Goal: Submit feedback/report problem

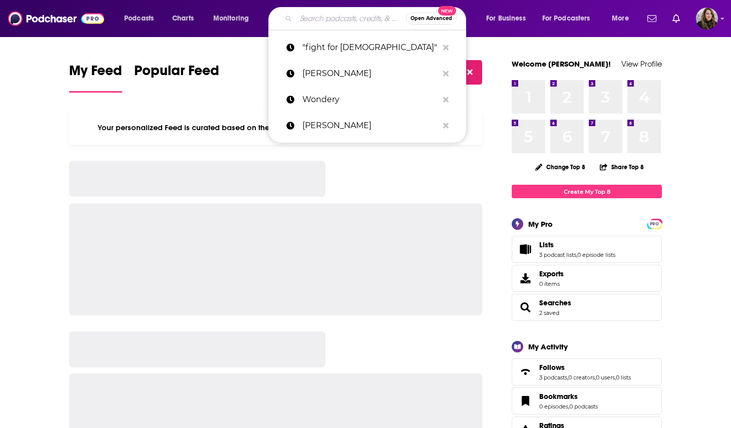
click at [314, 23] on input "Search podcasts, credits, & more..." at bounding box center [351, 19] width 110 height 16
paste input "The Miracle Files"
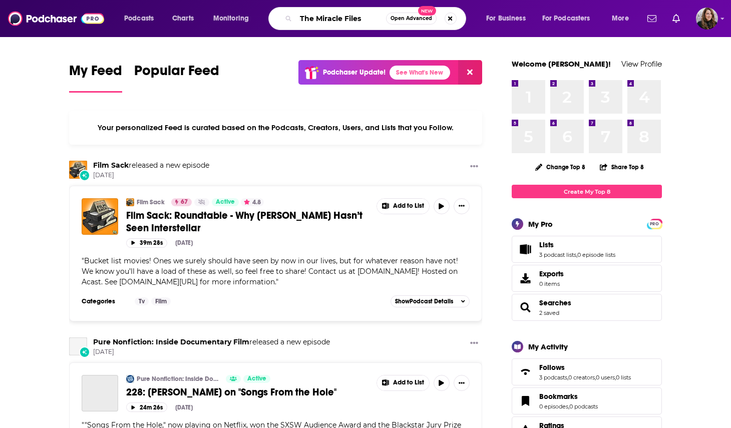
type input "The Miracle Files"
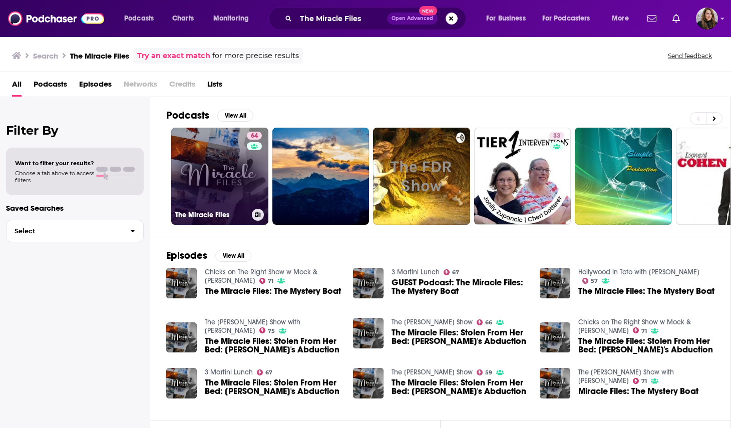
click at [247, 189] on div "64" at bounding box center [256, 170] width 18 height 77
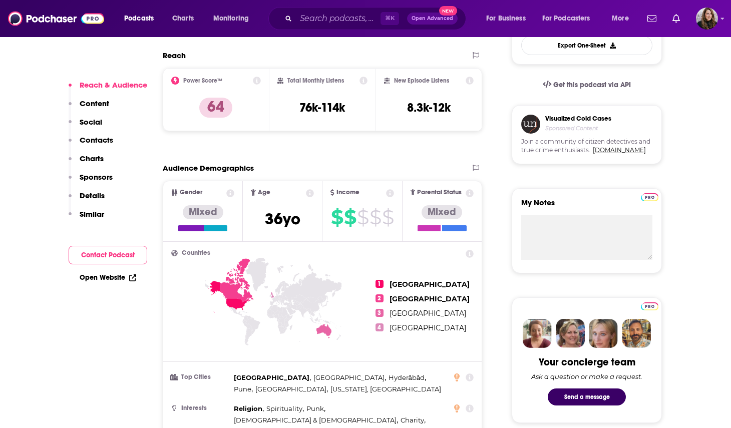
scroll to position [311, 0]
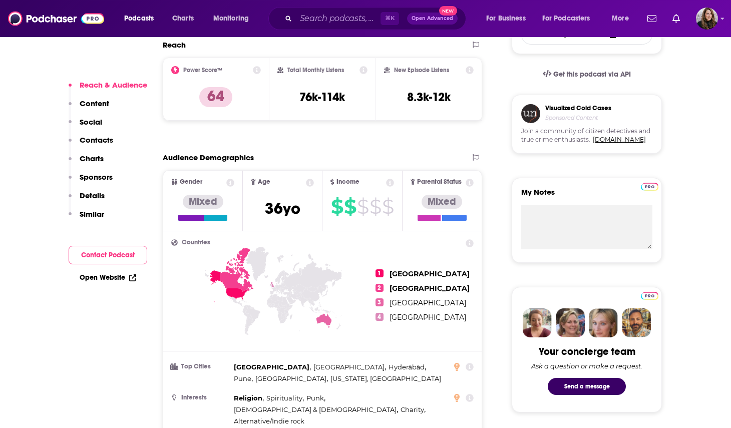
click at [107, 253] on button "Contact Podcast" at bounding box center [108, 255] width 79 height 19
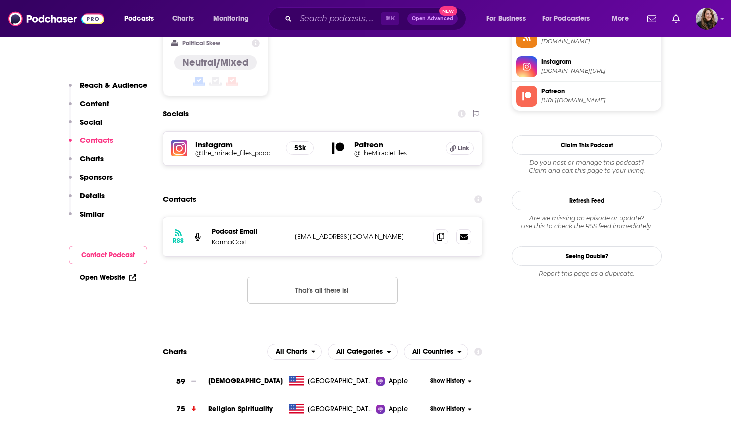
scroll to position [866, 0]
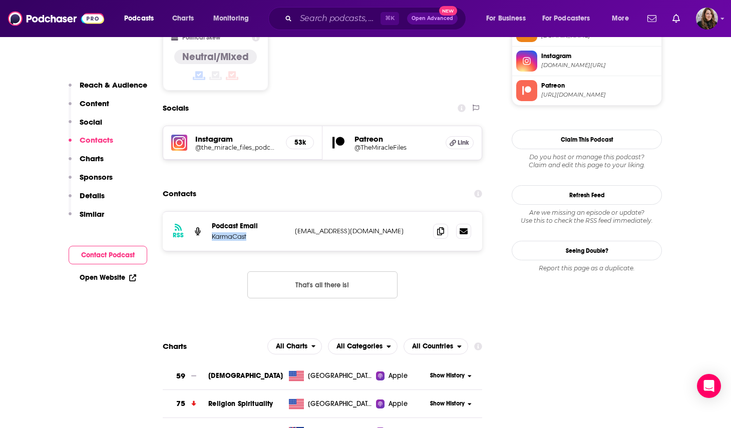
drag, startPoint x: 250, startPoint y: 191, endPoint x: 213, endPoint y: 194, distance: 36.7
click at [213, 232] on p "KarmaCast" at bounding box center [249, 236] width 75 height 9
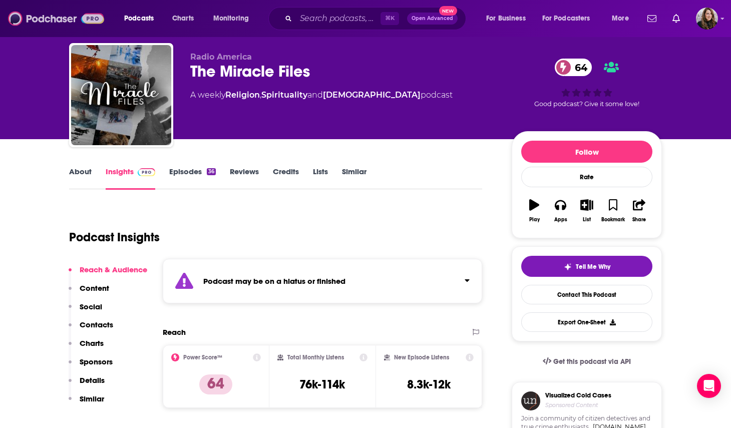
scroll to position [0, 0]
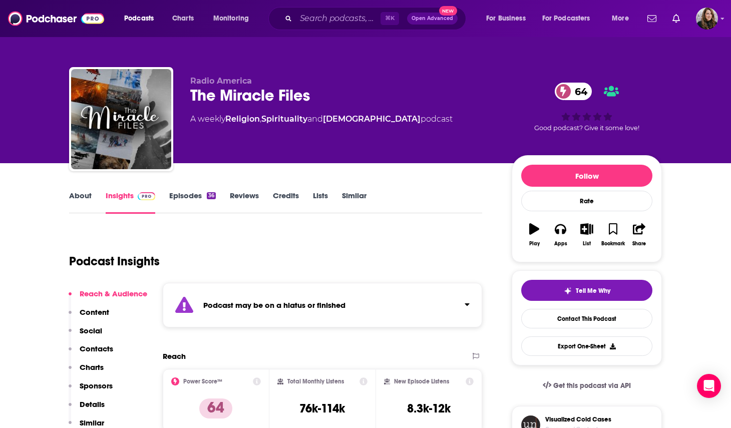
click at [189, 199] on link "Episodes 36" at bounding box center [192, 202] width 47 height 23
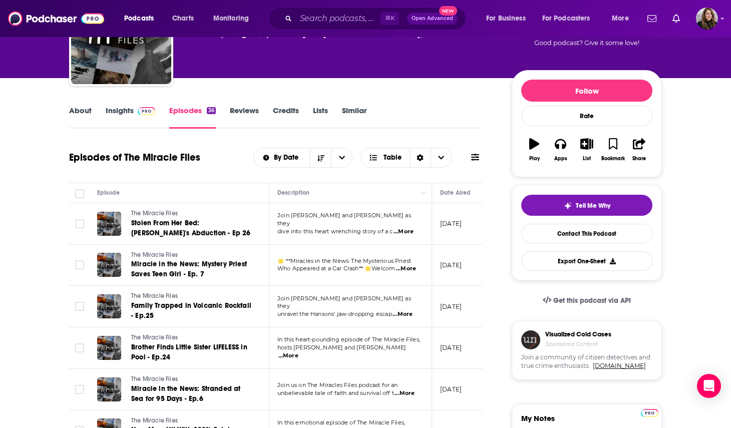
scroll to position [20, 0]
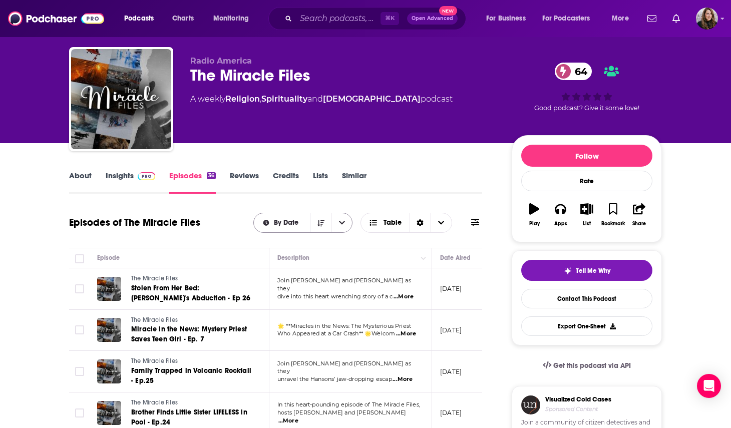
click at [341, 224] on icon "open menu" at bounding box center [342, 223] width 6 height 4
click at [316, 224] on button "Sort Direction" at bounding box center [320, 222] width 21 height 19
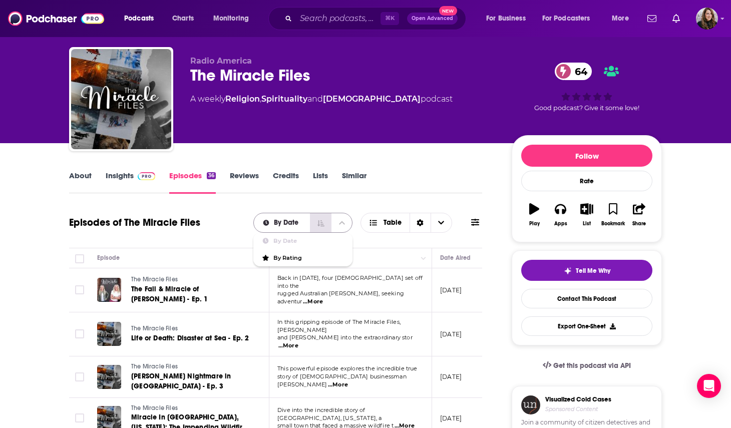
click at [320, 224] on icon "Sort Direction" at bounding box center [320, 223] width 7 height 7
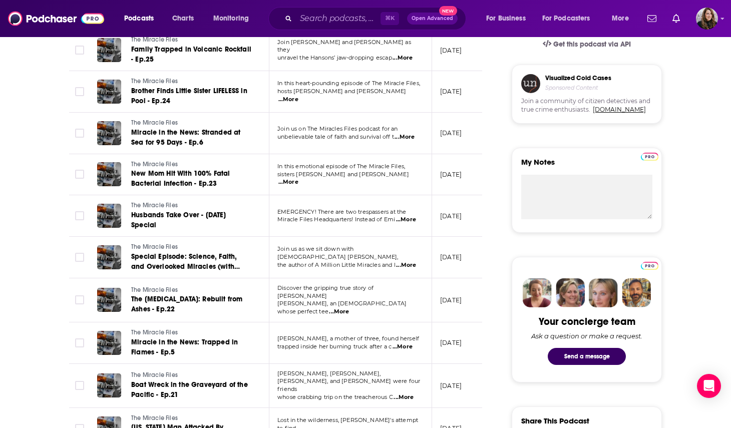
scroll to position [385, 0]
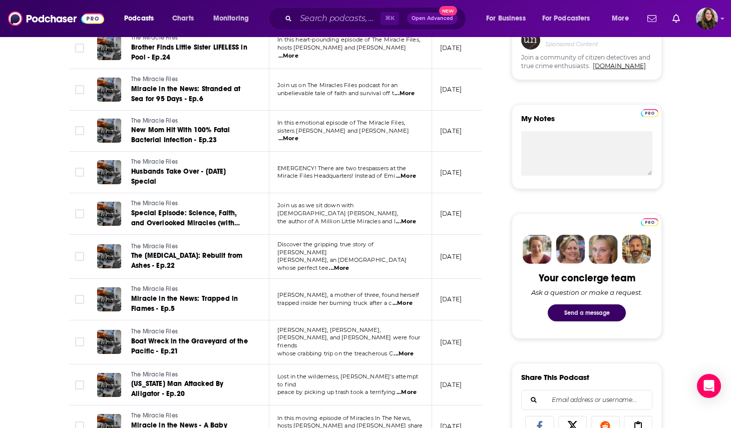
click at [599, 308] on button "Send a message" at bounding box center [587, 312] width 78 height 17
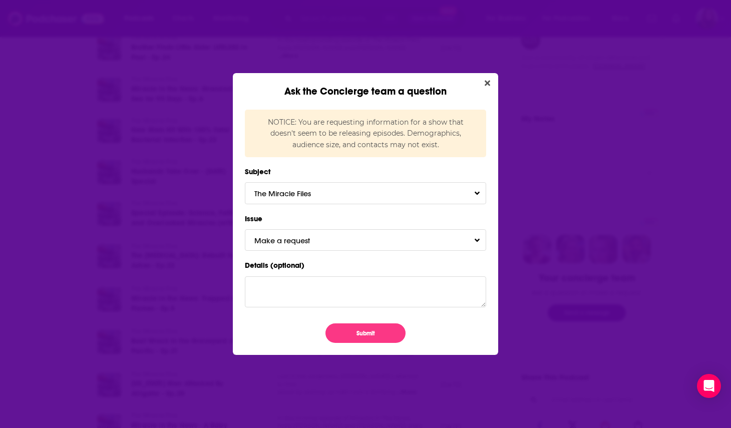
scroll to position [0, 0]
click at [369, 240] on button "Make a request" at bounding box center [365, 240] width 241 height 22
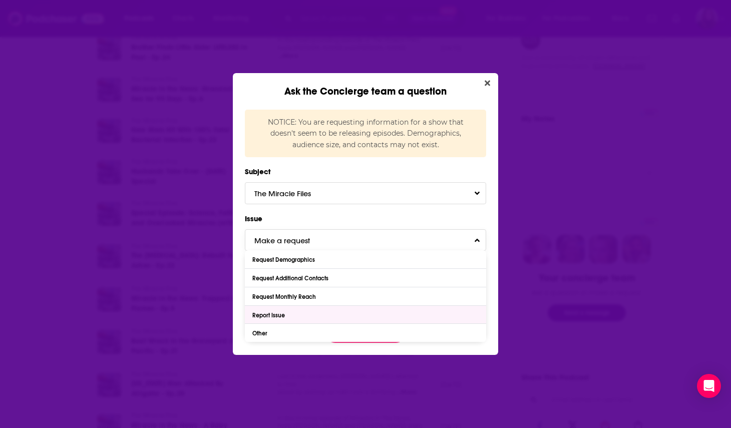
click at [358, 320] on div "Report Issue" at bounding box center [365, 315] width 241 height 18
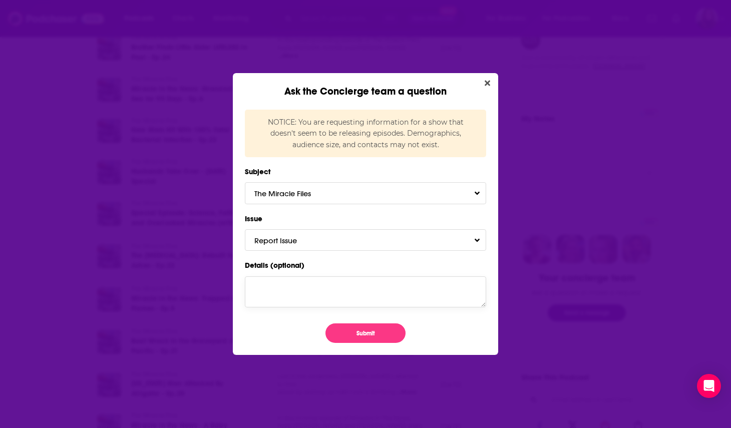
click at [342, 291] on textarea "Details (optional)" at bounding box center [365, 291] width 241 height 31
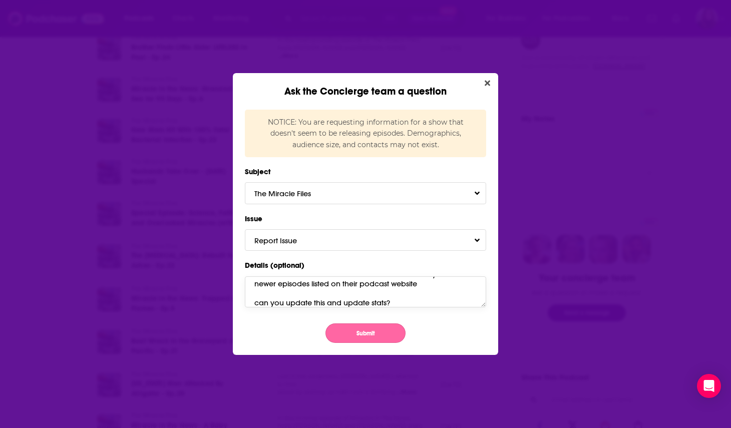
type textarea "You have them listed as on hiatus or ended but they have newer episodes listed …"
click at [375, 335] on button "Submit" at bounding box center [365, 333] width 80 height 20
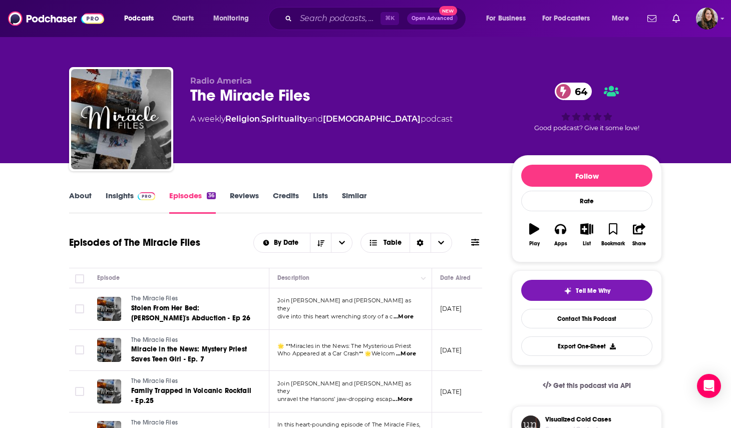
scroll to position [385, 0]
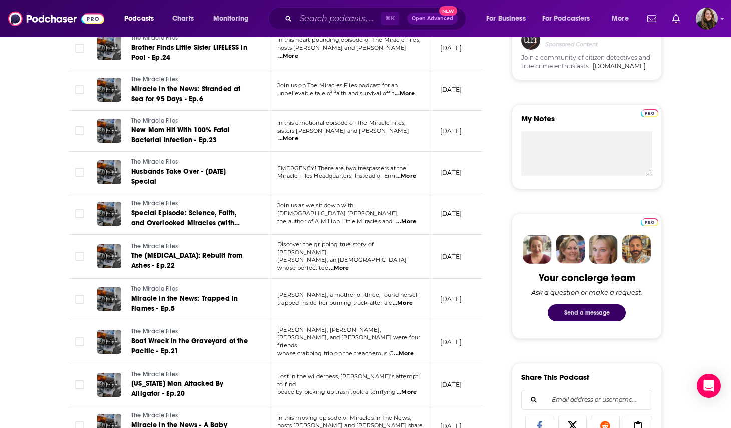
click at [593, 319] on button "Send a message" at bounding box center [587, 312] width 78 height 17
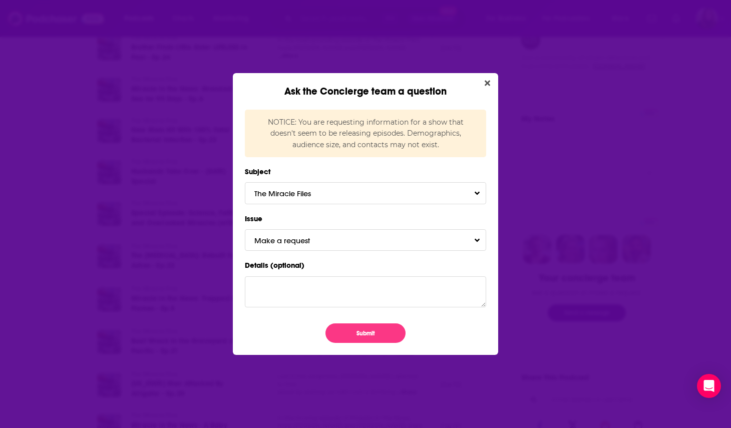
scroll to position [0, 0]
click at [393, 245] on button "Make a request" at bounding box center [365, 240] width 241 height 22
click at [489, 86] on icon "Close" at bounding box center [488, 83] width 6 height 8
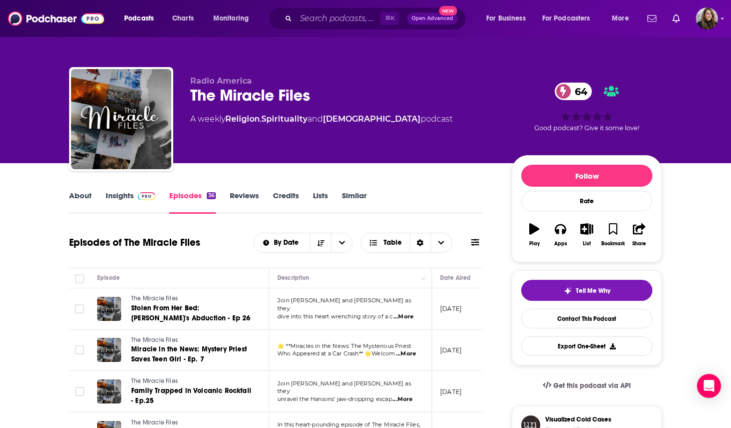
click at [83, 194] on link "About" at bounding box center [80, 202] width 23 height 23
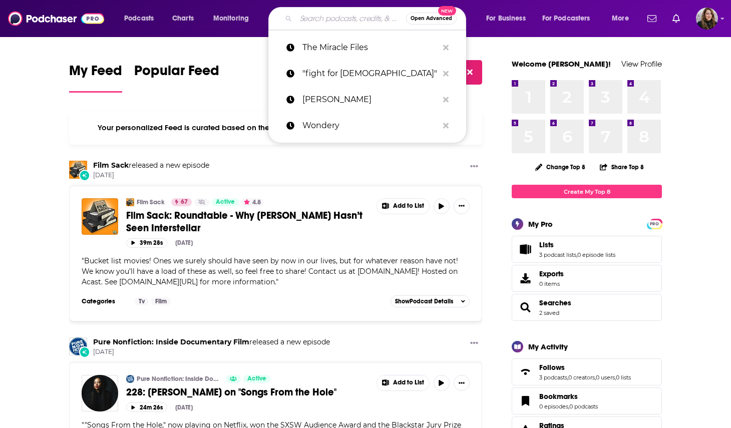
click at [355, 21] on input "Search podcasts, credits, & more..." at bounding box center [351, 19] width 110 height 16
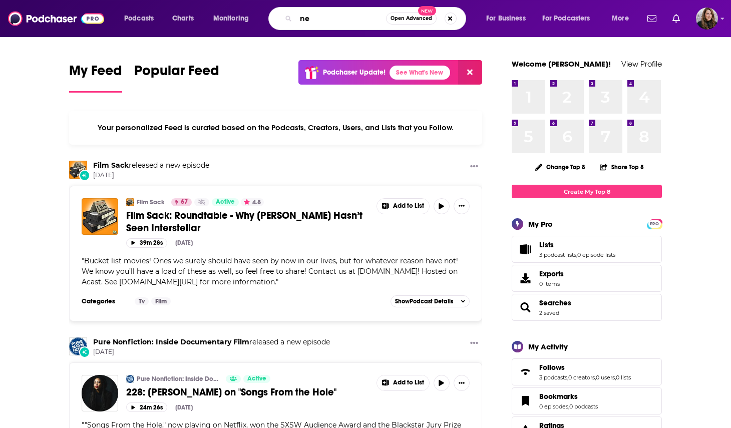
type input "n"
type input "new heights"
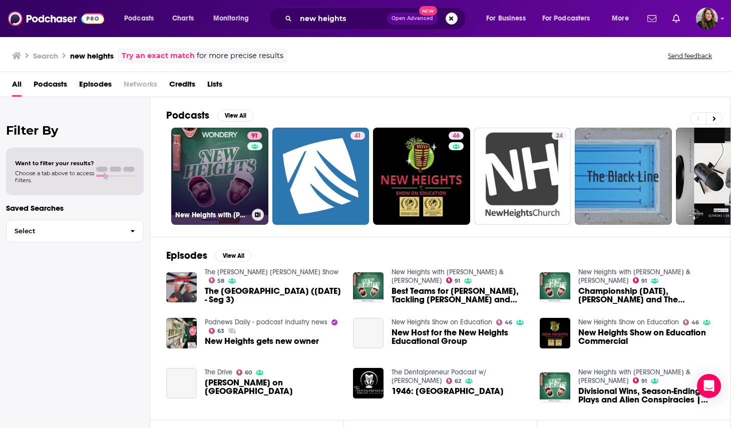
click at [250, 160] on div "91" at bounding box center [255, 170] width 17 height 77
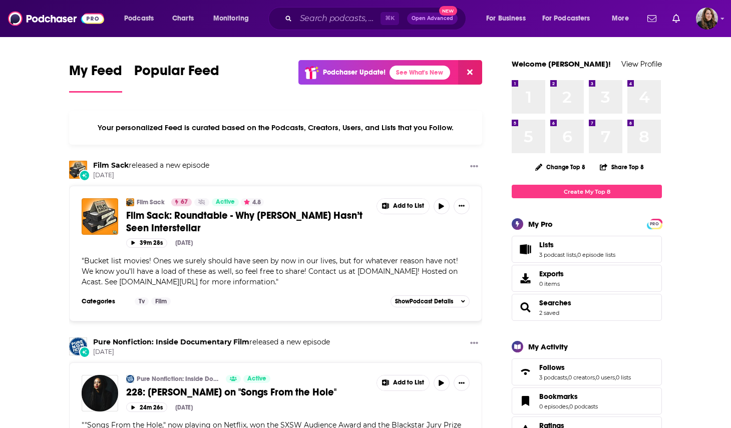
click at [318, 10] on div "⌘ K Open Advanced New" at bounding box center [367, 18] width 198 height 23
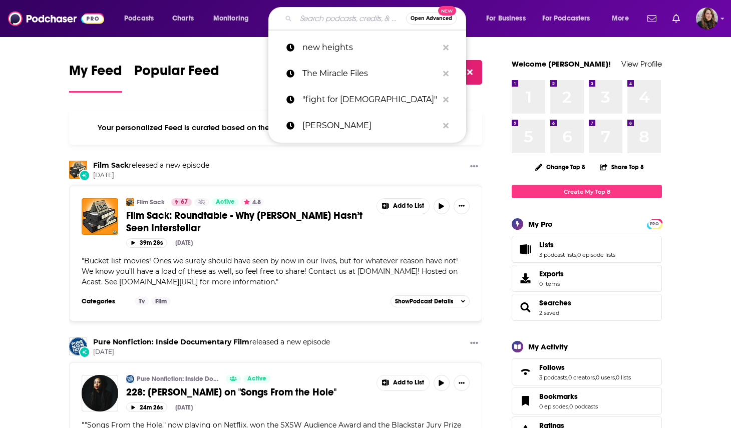
click at [325, 19] on input "Search podcasts, credits, & more..." at bounding box center [351, 19] width 110 height 16
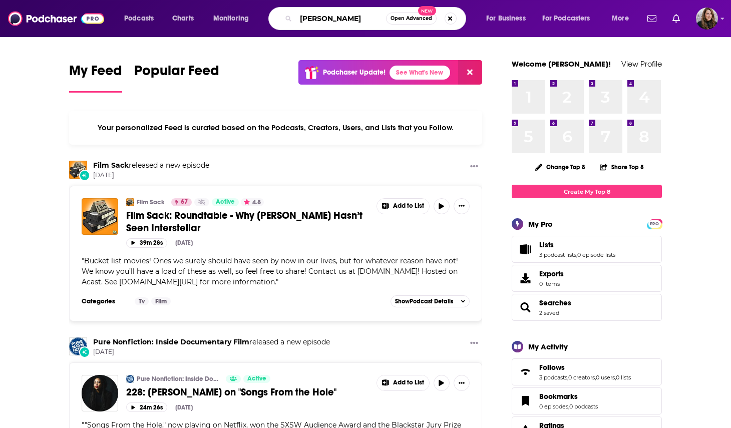
type input "marie forleo"
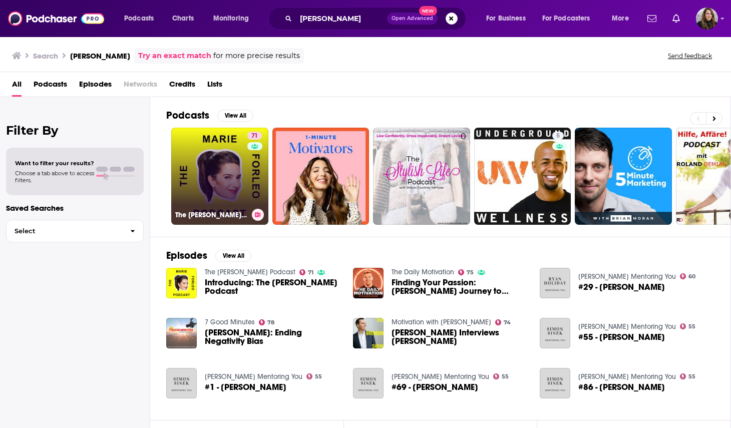
click at [240, 184] on link "71 The Marie Forleo Podcast" at bounding box center [219, 176] width 97 height 97
